Goal: Share content: Share content

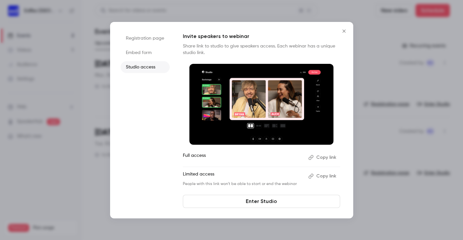
click at [335, 177] on button "Copy link" at bounding box center [323, 176] width 34 height 10
click at [326, 176] on button "Copy link" at bounding box center [323, 176] width 34 height 10
click at [381, 56] on div at bounding box center [231, 120] width 463 height 240
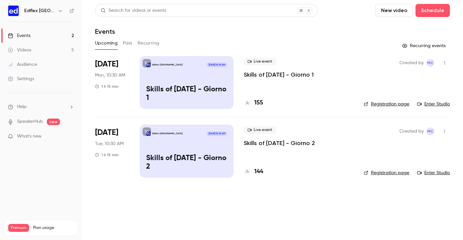
click at [445, 63] on icon "button" at bounding box center [444, 63] width 5 height 5
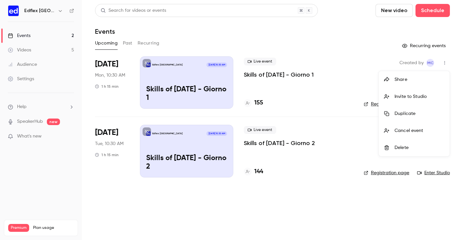
click at [376, 51] on div at bounding box center [231, 120] width 463 height 240
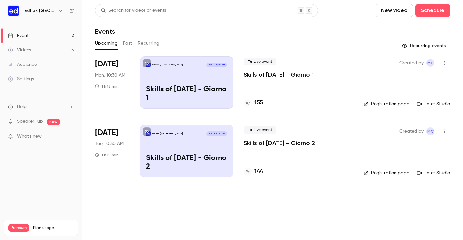
click at [446, 63] on icon "button" at bounding box center [444, 63] width 5 height 5
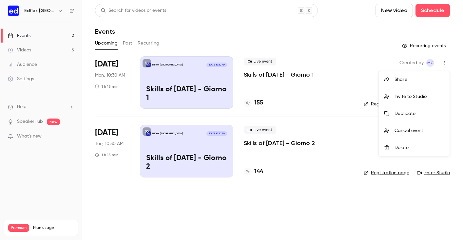
click at [420, 77] on div "Share" at bounding box center [420, 79] width 50 height 7
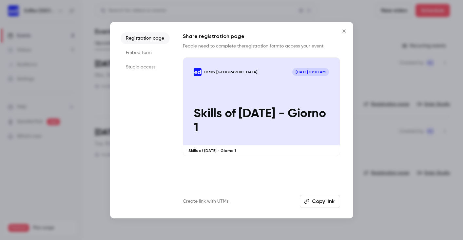
click at [314, 203] on button "Copy link" at bounding box center [320, 201] width 40 height 13
click at [146, 67] on li "Studio access" at bounding box center [145, 67] width 49 height 12
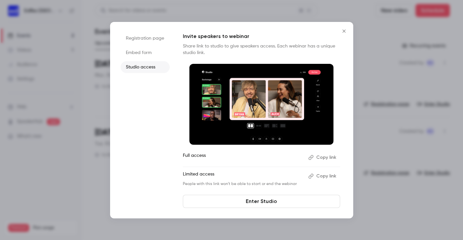
click at [326, 178] on button "Copy link" at bounding box center [323, 176] width 34 height 10
click at [324, 177] on button "Copy link" at bounding box center [323, 176] width 34 height 10
click at [326, 178] on button "Copy link" at bounding box center [323, 176] width 34 height 10
click at [344, 30] on icon "Close" at bounding box center [343, 30] width 3 height 3
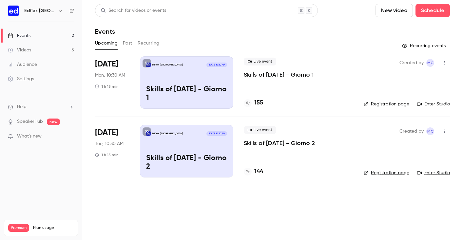
click at [445, 61] on icon "button" at bounding box center [444, 63] width 5 height 5
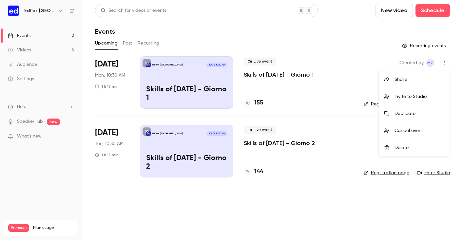
click at [397, 83] on div "Share" at bounding box center [420, 79] width 50 height 7
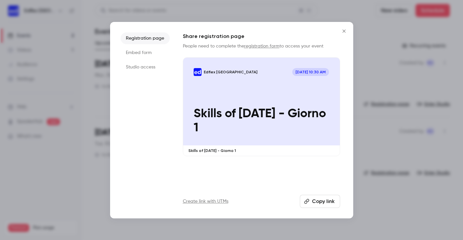
click at [147, 67] on li "Studio access" at bounding box center [145, 67] width 49 height 12
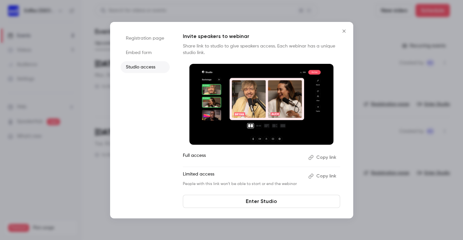
click at [327, 176] on button "Copy link" at bounding box center [323, 176] width 34 height 10
click at [328, 178] on button "Copy link" at bounding box center [323, 176] width 34 height 10
click at [342, 29] on icon "Close" at bounding box center [344, 31] width 8 height 5
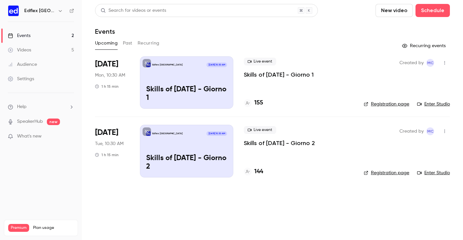
click at [446, 133] on icon "button" at bounding box center [444, 131] width 5 height 5
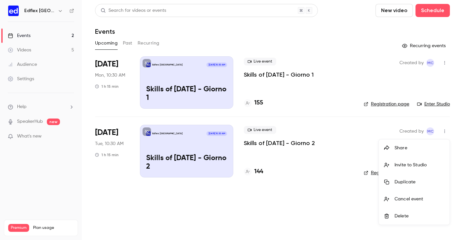
click at [410, 145] on div "Share" at bounding box center [420, 148] width 50 height 7
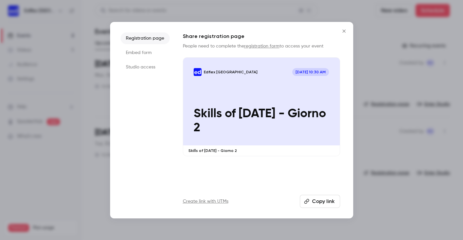
click at [145, 68] on li "Studio access" at bounding box center [145, 67] width 49 height 12
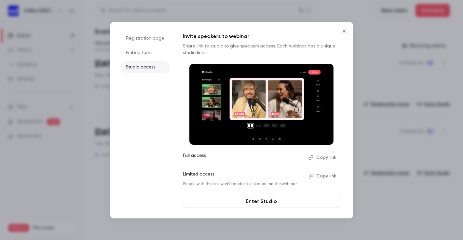
click at [320, 178] on button "Copy link" at bounding box center [323, 176] width 34 height 10
click at [345, 30] on icon "Close" at bounding box center [344, 31] width 8 height 5
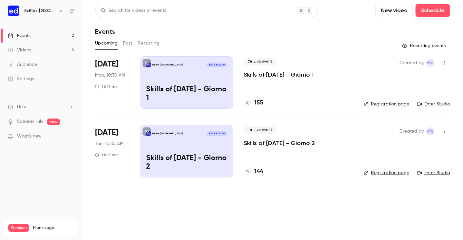
click at [444, 130] on icon "button" at bounding box center [444, 132] width 1 height 4
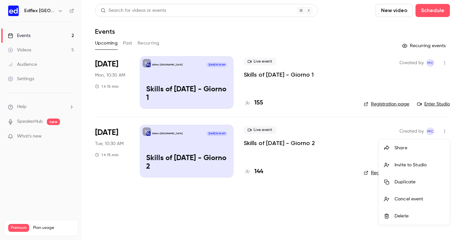
click at [409, 147] on div "Share" at bounding box center [420, 148] width 50 height 7
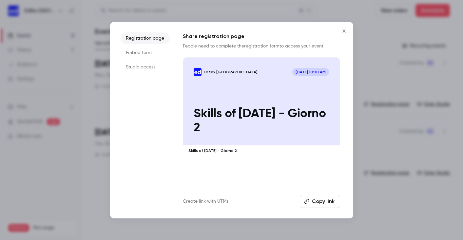
click at [149, 62] on li "Studio access" at bounding box center [145, 67] width 49 height 12
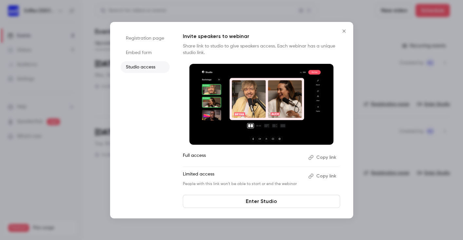
click at [327, 176] on button "Copy link" at bounding box center [323, 176] width 34 height 10
click at [322, 176] on button "Copy link" at bounding box center [323, 176] width 34 height 10
click at [347, 32] on icon "Close" at bounding box center [344, 31] width 8 height 5
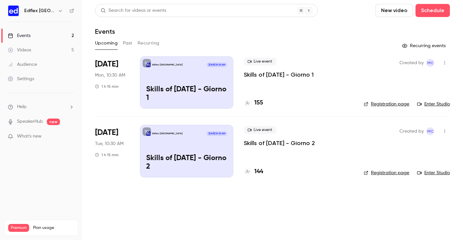
click at [446, 131] on icon "button" at bounding box center [444, 131] width 5 height 5
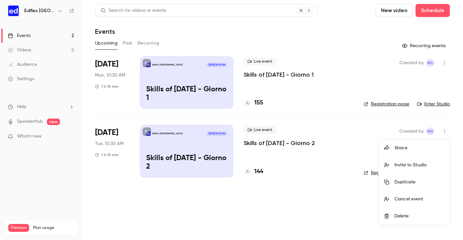
click at [408, 152] on li "Share" at bounding box center [414, 148] width 71 height 17
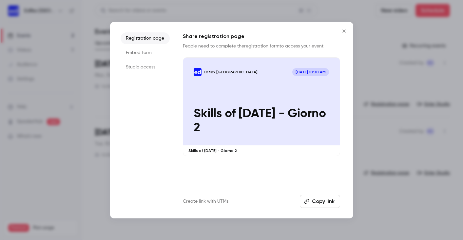
click at [144, 69] on li "Studio access" at bounding box center [145, 67] width 49 height 12
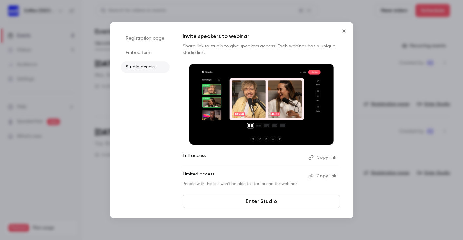
click at [332, 176] on button "Copy link" at bounding box center [323, 176] width 34 height 10
